Goal: Find contact information: Find contact information

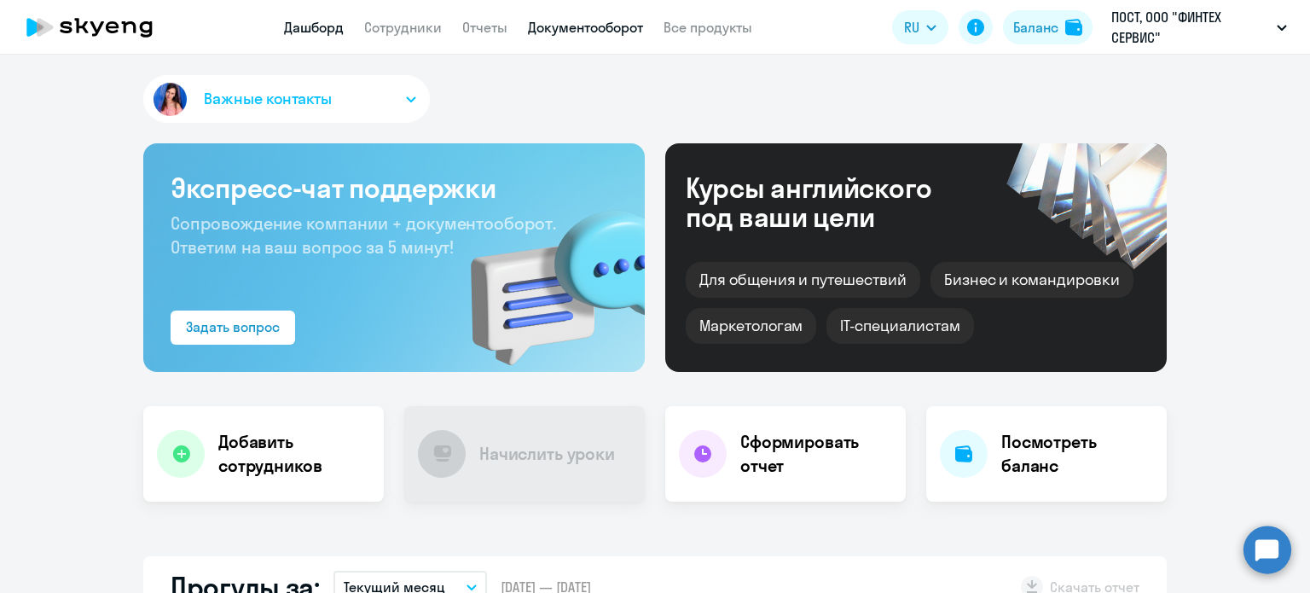
click at [599, 26] on link "Документооборот" at bounding box center [585, 27] width 115 height 17
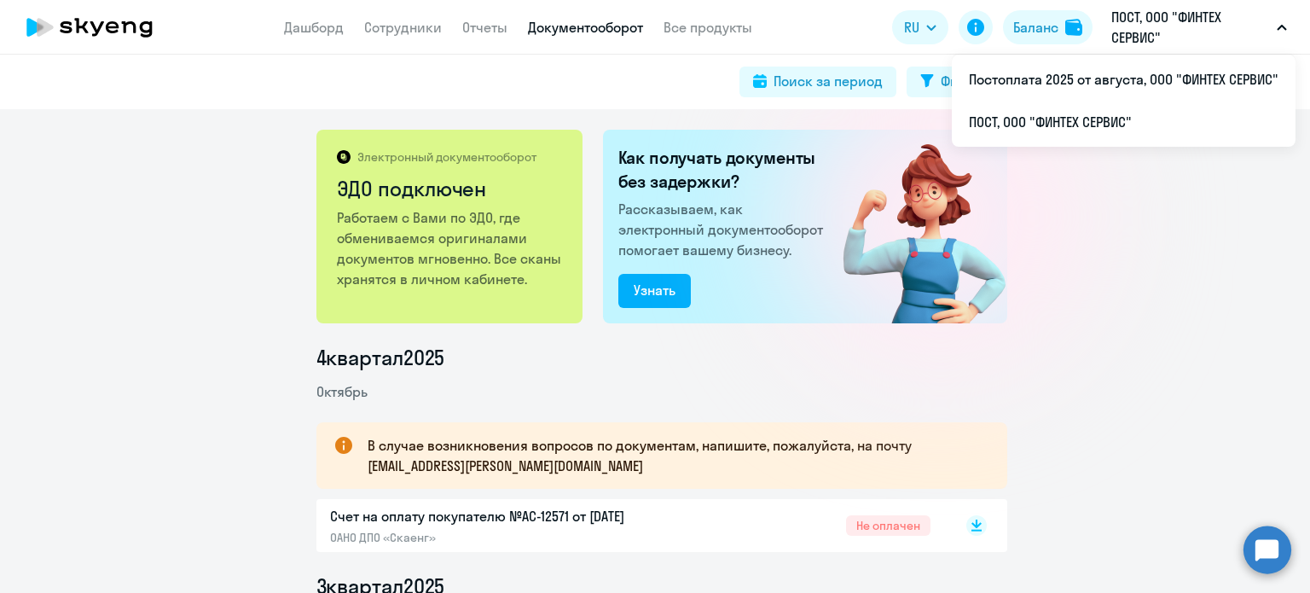
click at [1215, 44] on p "ПОСТ, ООО "ФИНТЕХ СЕРВИС"" at bounding box center [1191, 27] width 159 height 41
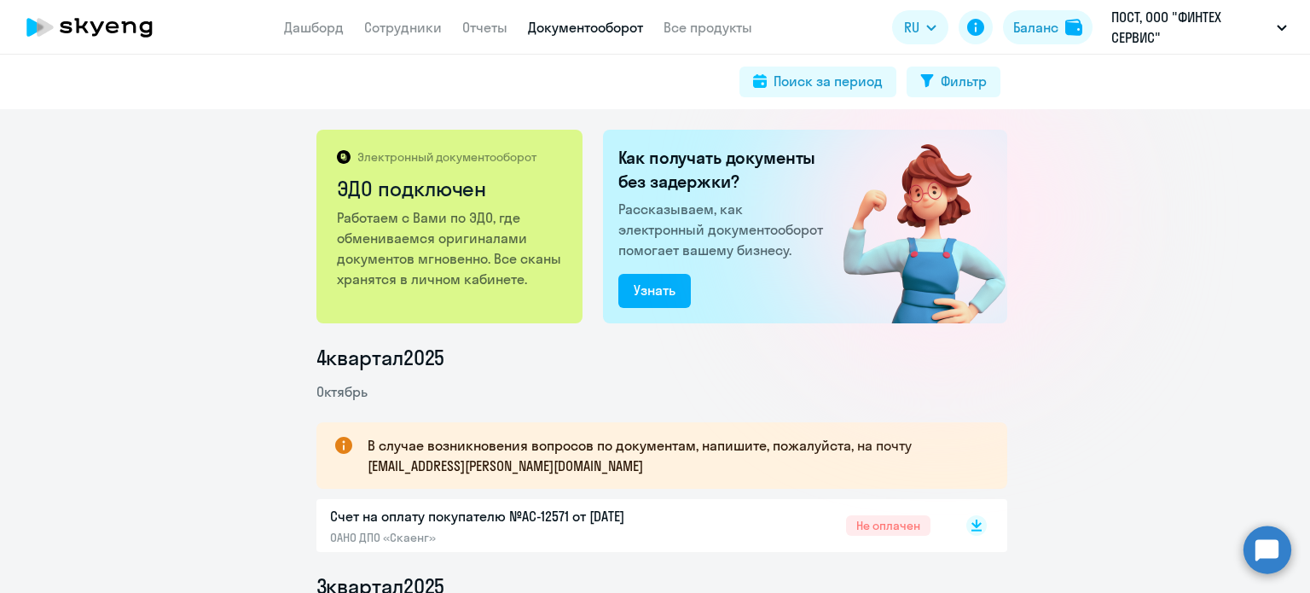
click at [1203, 38] on p "ПОСТ, ООО "ФИНТЕХ СЕРВИС"" at bounding box center [1191, 27] width 159 height 41
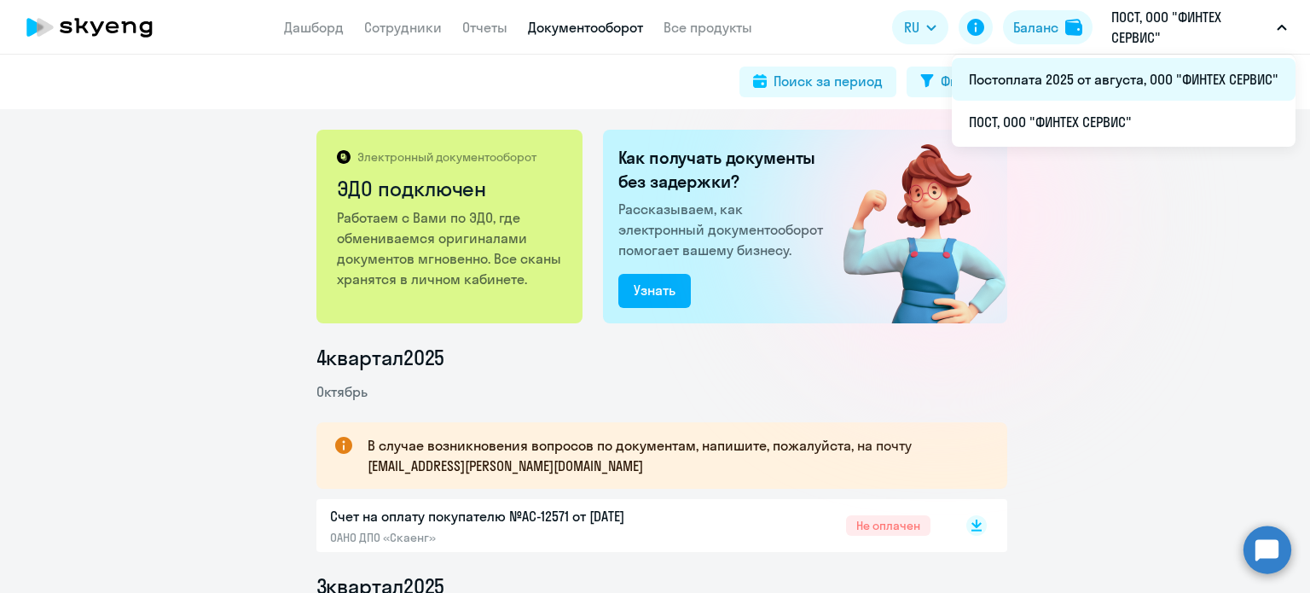
click at [1044, 88] on li "Постоплата 2025 от августа, ООО "ФИНТЕХ СЕРВИС"" at bounding box center [1124, 79] width 344 height 43
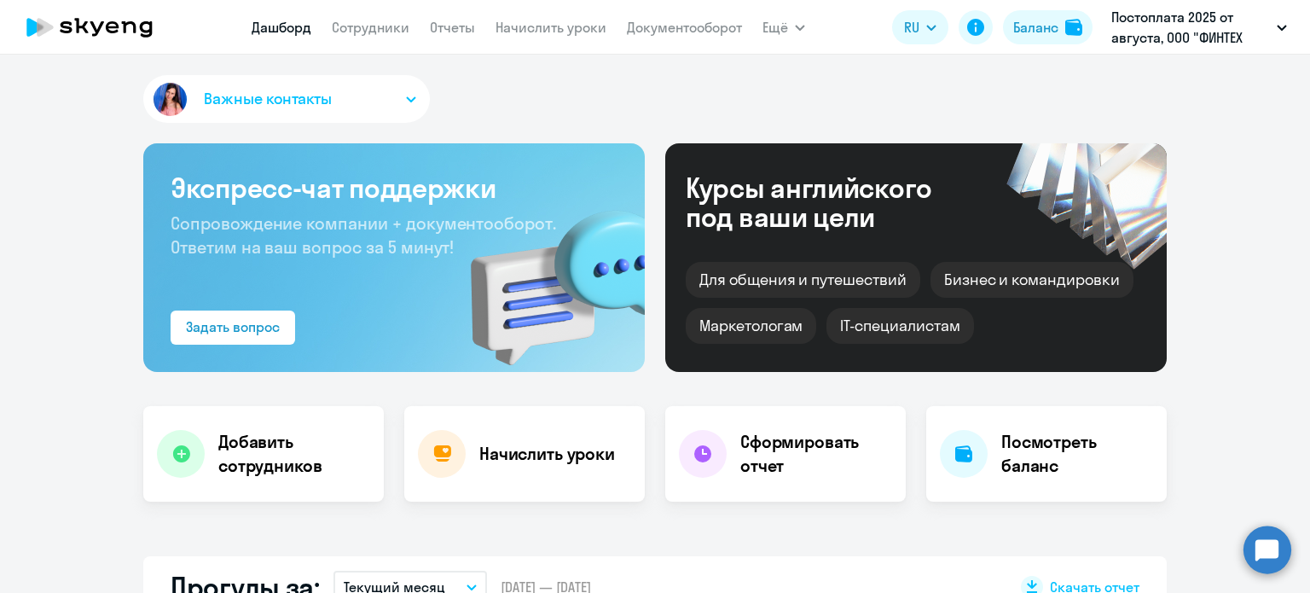
select select "30"
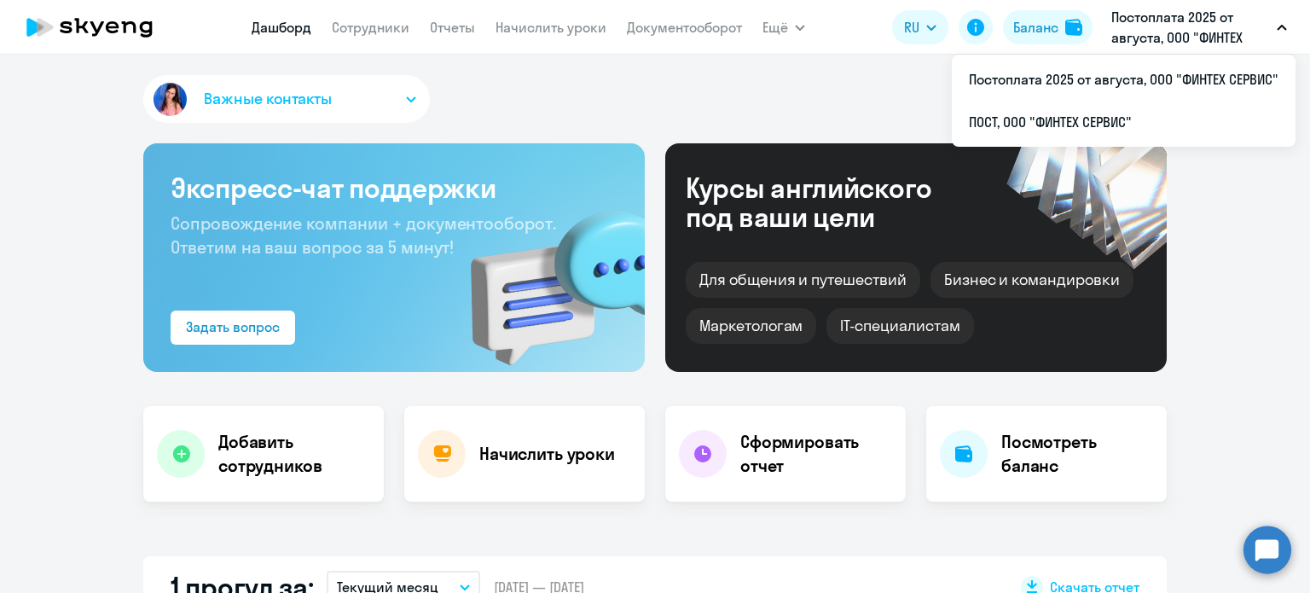
click at [1184, 27] on p "Постоплата 2025 от августа, ООО "ФИНТЕХ СЕРВИС"" at bounding box center [1191, 27] width 159 height 41
click at [1172, 19] on p "Постоплата 2025 от августа, ООО "ФИНТЕХ СЕРВИС"" at bounding box center [1191, 27] width 159 height 41
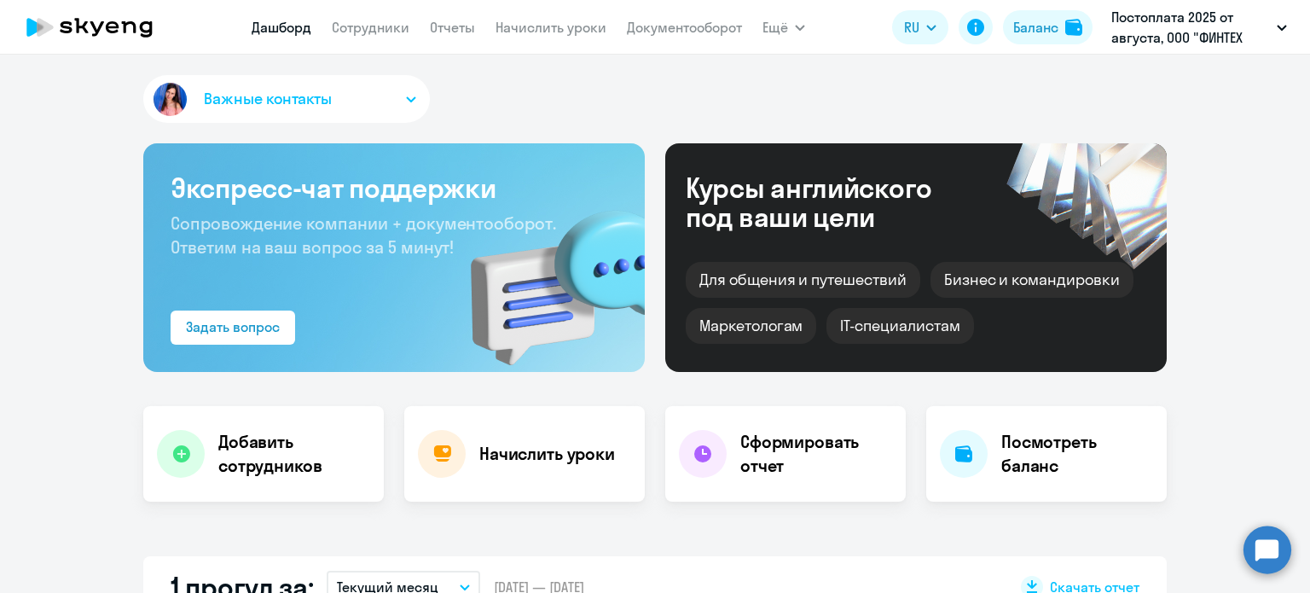
click at [288, 97] on span "Важные контакты" at bounding box center [268, 99] width 128 height 22
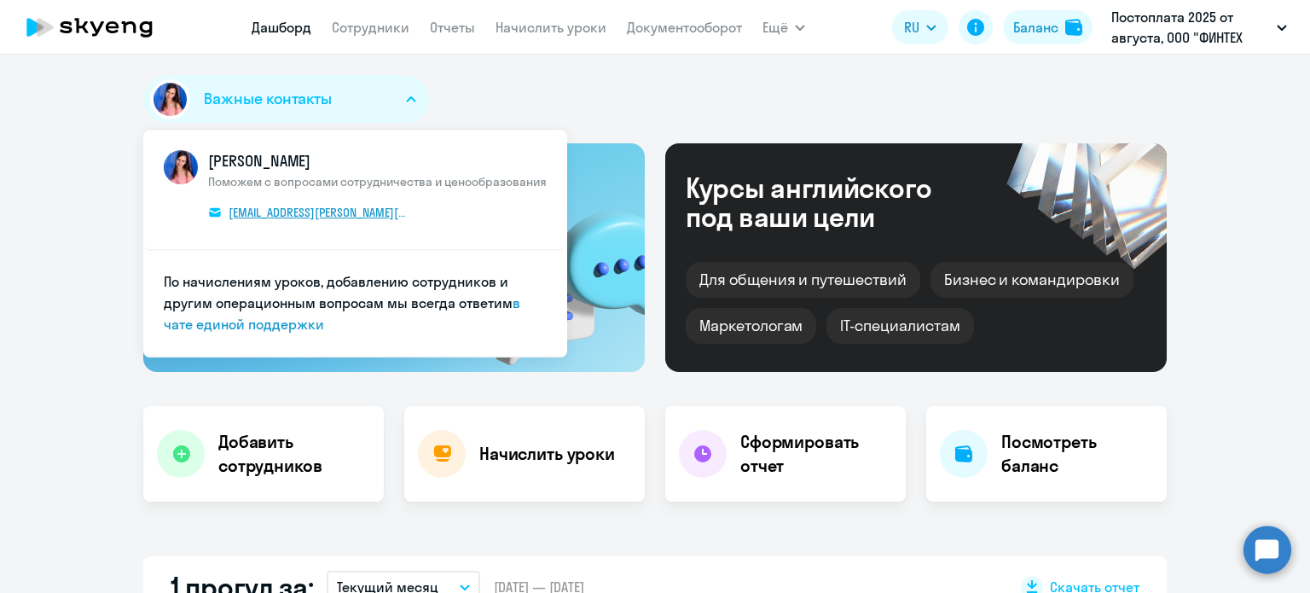
click at [379, 207] on link "[EMAIL_ADDRESS][PERSON_NAME][DOMAIN_NAME]" at bounding box center [308, 212] width 200 height 19
click at [313, 214] on span "[EMAIL_ADDRESS][PERSON_NAME][DOMAIN_NAME]" at bounding box center [319, 212] width 180 height 15
click at [341, 135] on li "[PERSON_NAME] Поможем с вопросами сотрудничества и ценообразования [EMAIL_ADDRE…" at bounding box center [355, 190] width 424 height 121
drag, startPoint x: 283, startPoint y: 200, endPoint x: 264, endPoint y: 215, distance: 23.7
click at [780, 26] on span "Ещё" at bounding box center [776, 27] width 26 height 20
